Goal: Book appointment/travel/reservation

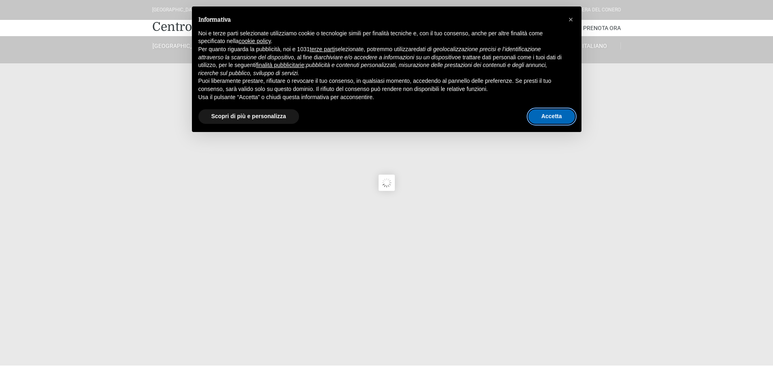
click at [546, 117] on button "Accetta" at bounding box center [552, 116] width 47 height 15
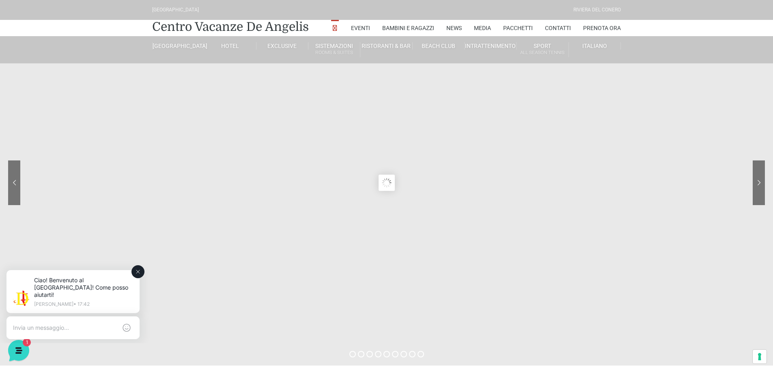
click at [138, 273] on icon at bounding box center [138, 271] width 6 height 6
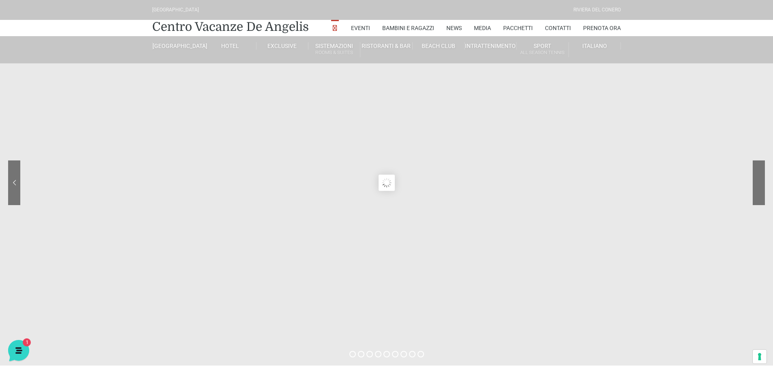
click at [759, 187] on sr7-nav-img-live at bounding box center [728, 182] width 73 height 45
click at [758, 186] on sr7-nav-img-live at bounding box center [728, 182] width 73 height 45
click at [16, 352] on icon at bounding box center [18, 349] width 7 height 6
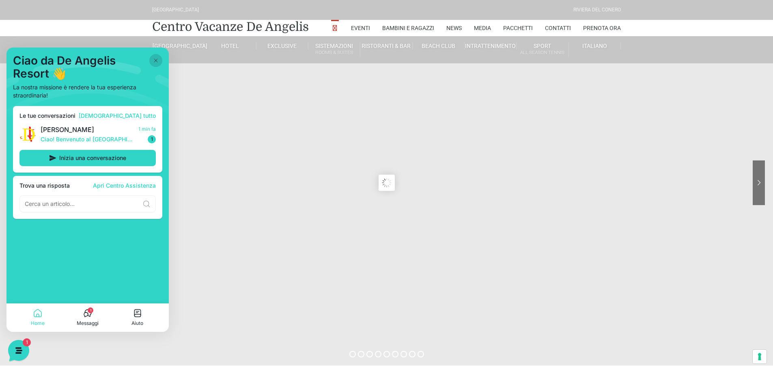
click at [155, 60] on icon at bounding box center [156, 60] width 6 height 6
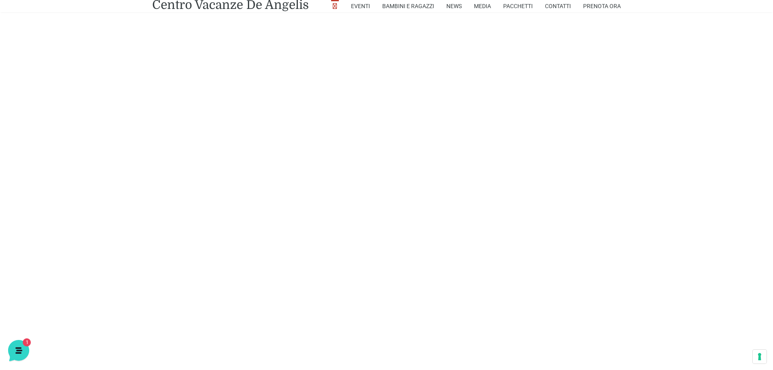
scroll to position [2000, 0]
click at [592, 5] on link "Prenota Ora" at bounding box center [602, 6] width 38 height 12
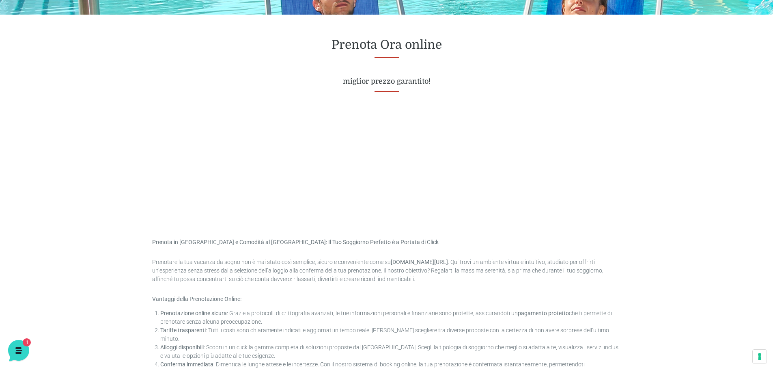
scroll to position [314, 0]
